Goal: Task Accomplishment & Management: Complete application form

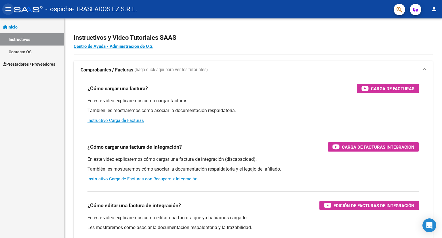
click at [7, 6] on mat-icon "menu" at bounding box center [8, 8] width 7 height 7
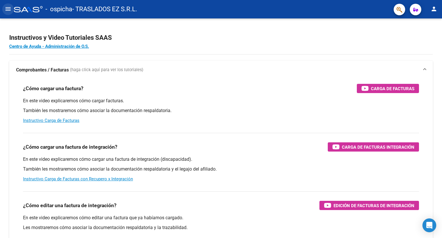
click at [7, 9] on mat-icon "menu" at bounding box center [8, 8] width 7 height 7
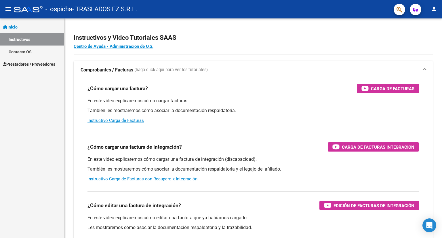
click at [27, 60] on link "Prestadores / Proveedores" at bounding box center [32, 64] width 64 height 12
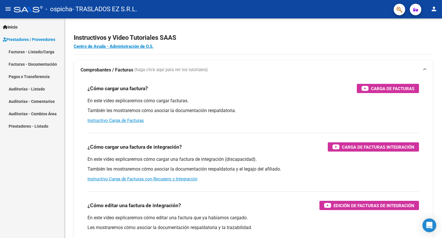
click at [26, 66] on link "Facturas - Documentación" at bounding box center [32, 64] width 64 height 12
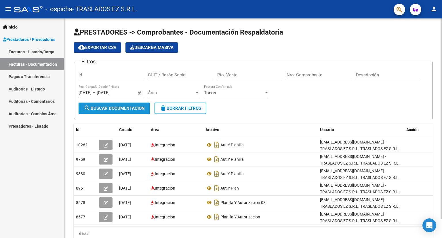
click at [115, 107] on span "search Buscar Documentacion" at bounding box center [114, 108] width 61 height 5
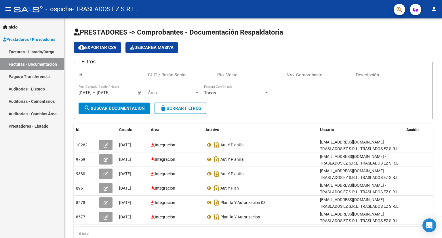
click at [25, 52] on link "Facturas - Listado/Carga" at bounding box center [32, 51] width 64 height 12
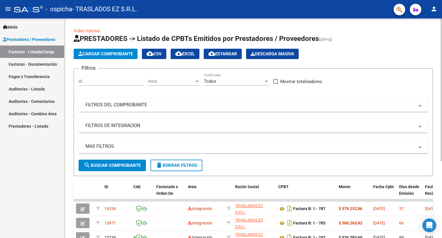
click at [105, 54] on span "Cargar Comprobante" at bounding box center [105, 53] width 55 height 5
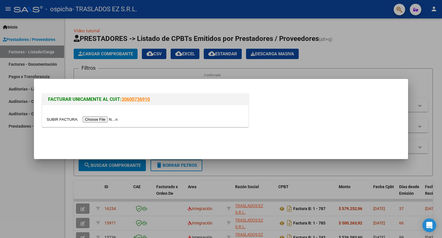
click at [99, 120] on input "file" at bounding box center [83, 119] width 73 height 6
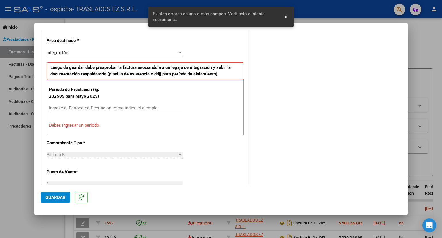
scroll to position [140, 0]
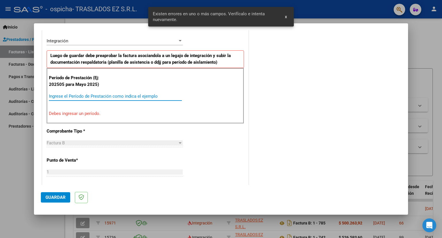
click at [61, 96] on input "Ingrese el Período de Prestación como indica el ejemplo" at bounding box center [115, 96] width 133 height 5
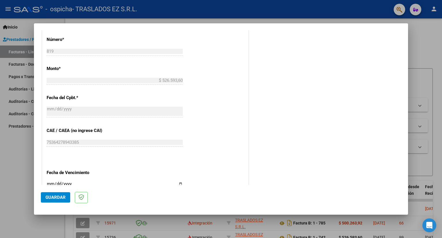
scroll to position [284, 0]
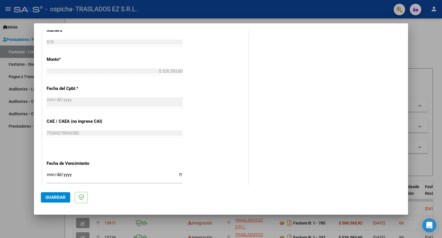
type input "202508"
click at [48, 173] on input "Ingresar la fecha" at bounding box center [115, 176] width 136 height 9
type input "[DATE]"
click at [59, 197] on span "Guardar" at bounding box center [55, 197] width 20 height 5
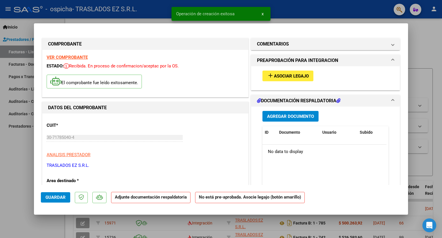
click at [289, 77] on span "Asociar Legajo" at bounding box center [291, 75] width 35 height 5
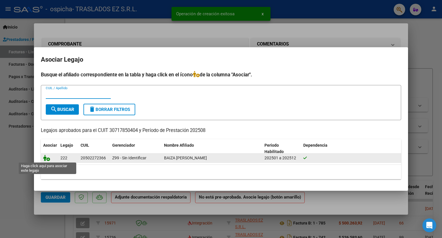
click at [45, 158] on icon at bounding box center [46, 158] width 7 height 6
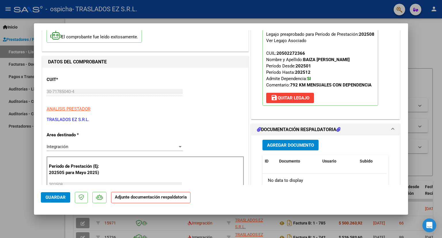
scroll to position [86, 0]
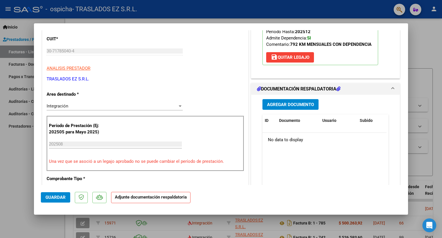
click at [289, 106] on span "Agregar Documento" at bounding box center [290, 104] width 47 height 5
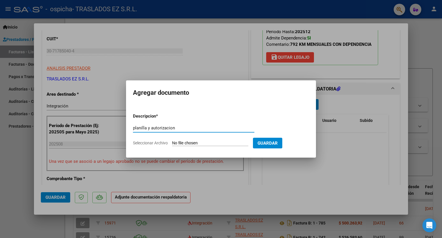
type input "planilla y autorizacion"
click at [192, 143] on input "Seleccionar Archivo" at bounding box center [210, 142] width 76 height 5
type input "C:\fakepath\PLAN Y AUT.pdf"
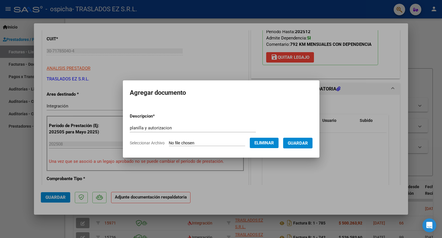
click at [304, 143] on span "Guardar" at bounding box center [298, 142] width 20 height 5
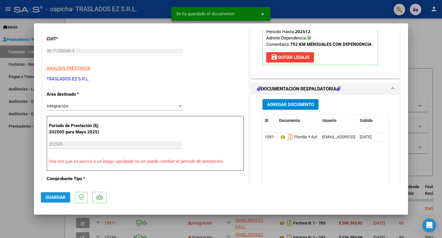
click at [53, 196] on span "Guardar" at bounding box center [55, 197] width 20 height 5
click at [430, 81] on div at bounding box center [221, 119] width 442 height 238
type input "$ 0,00"
